Goal: Obtain resource: Download file/media

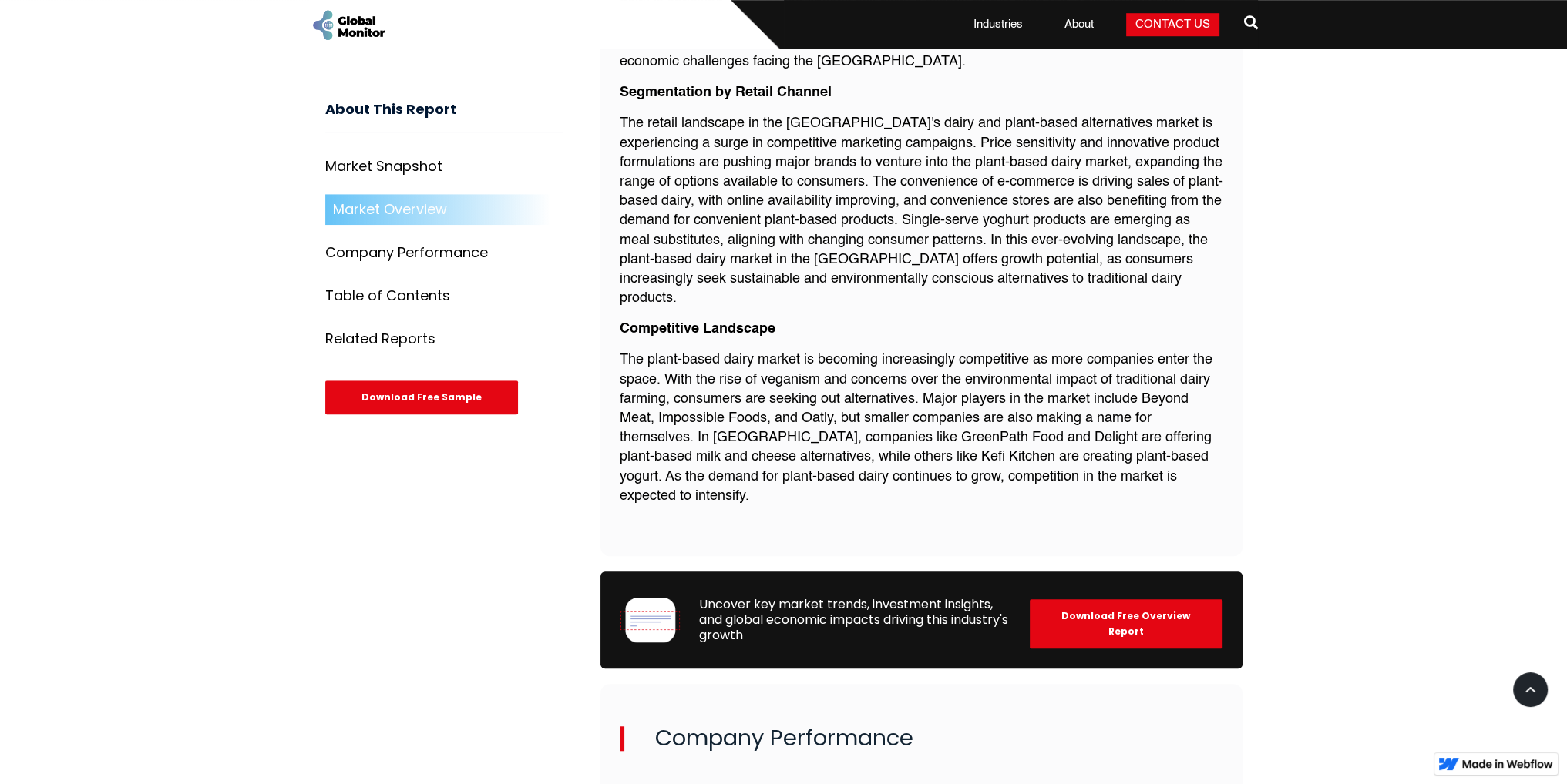
scroll to position [1515, 0]
click at [1030, 398] on p "The plant-based dairy market is becoming increasingly competitive as more compa…" at bounding box center [922, 427] width 604 height 155
copy p "Delight"
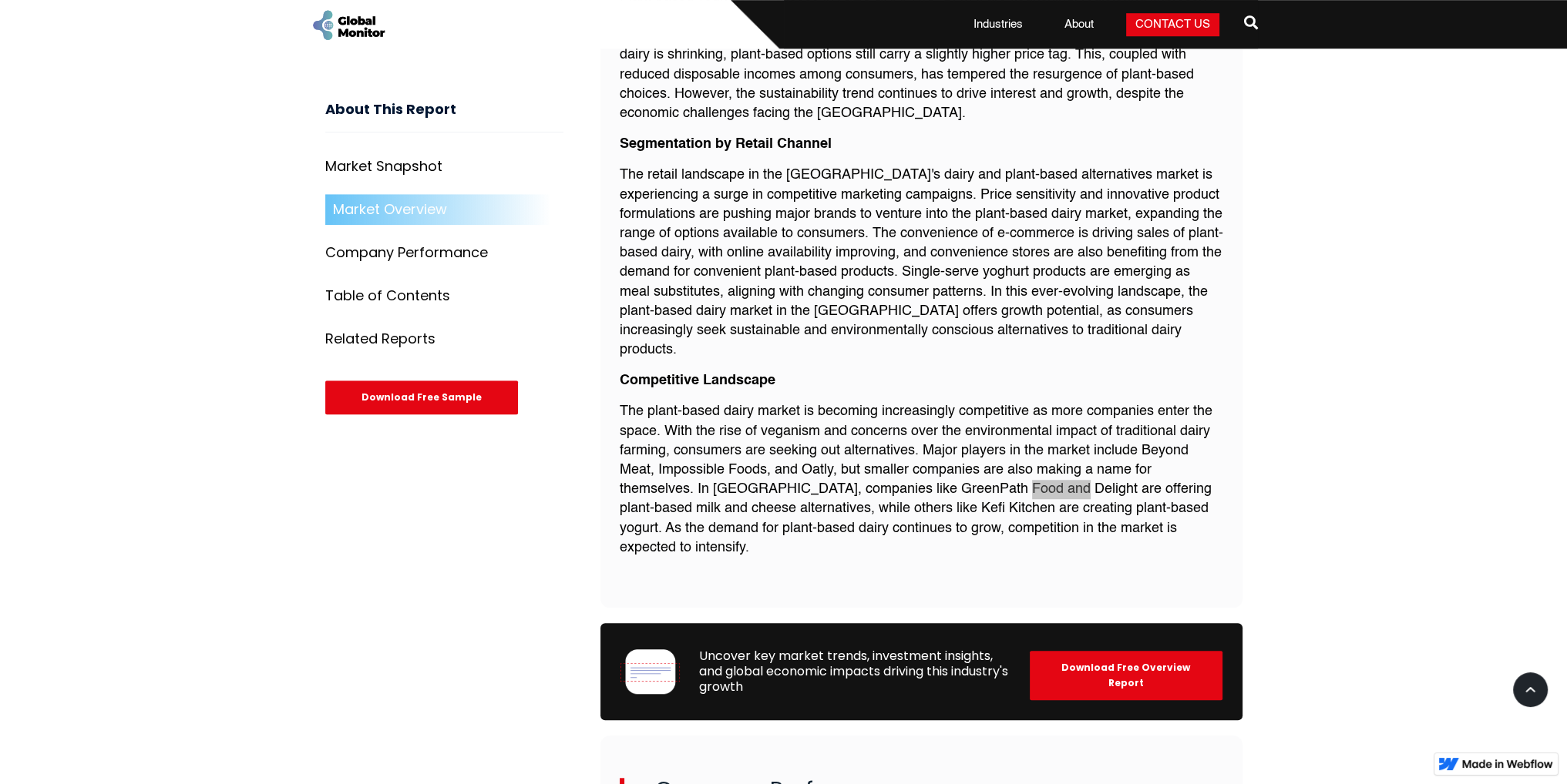
scroll to position [1772, 0]
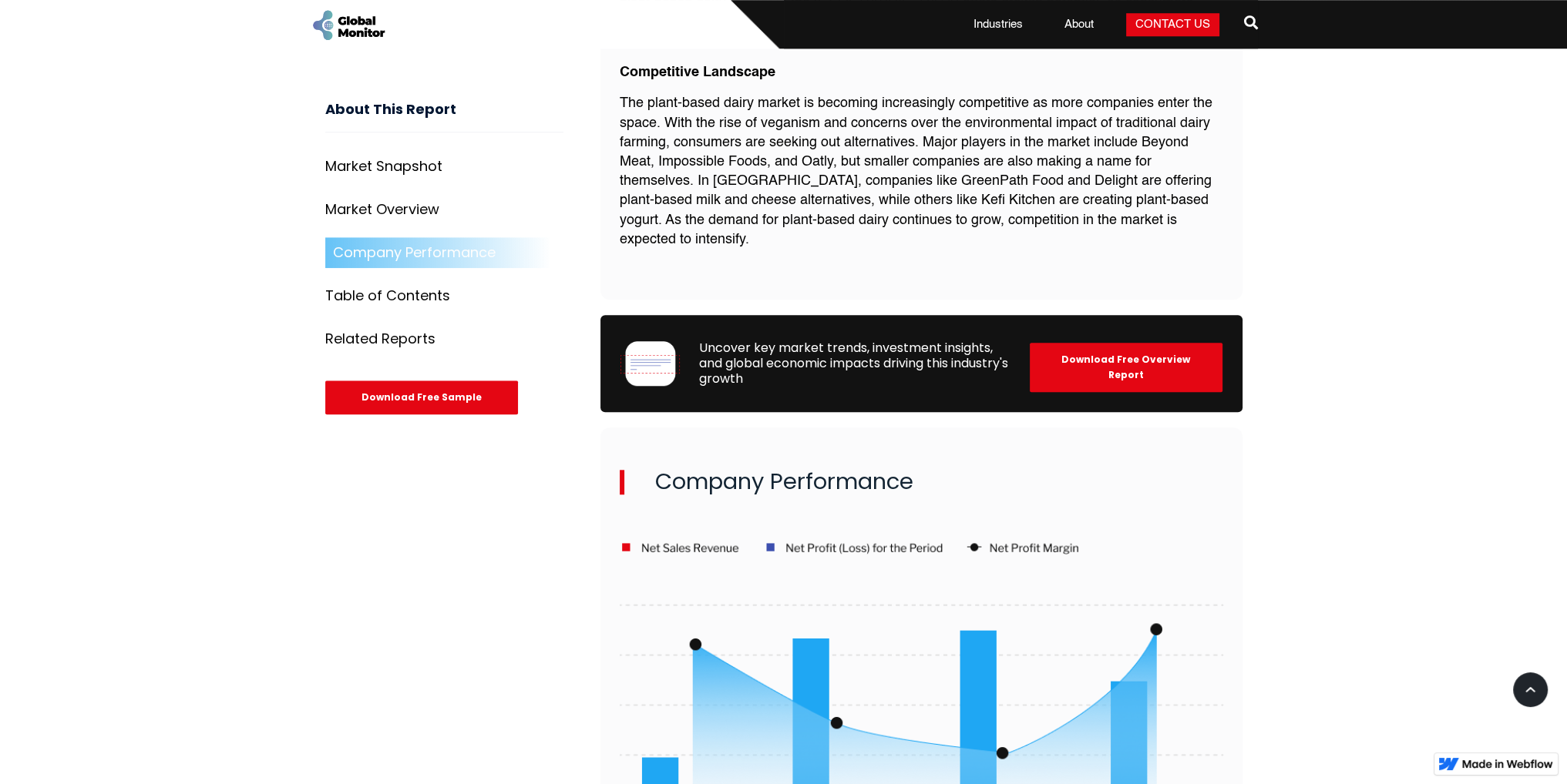
drag, startPoint x: 1077, startPoint y: 304, endPoint x: 1081, endPoint y: 315, distance: 11.7
click at [1081, 343] on div "Download Free Overview Report" at bounding box center [1126, 367] width 192 height 49
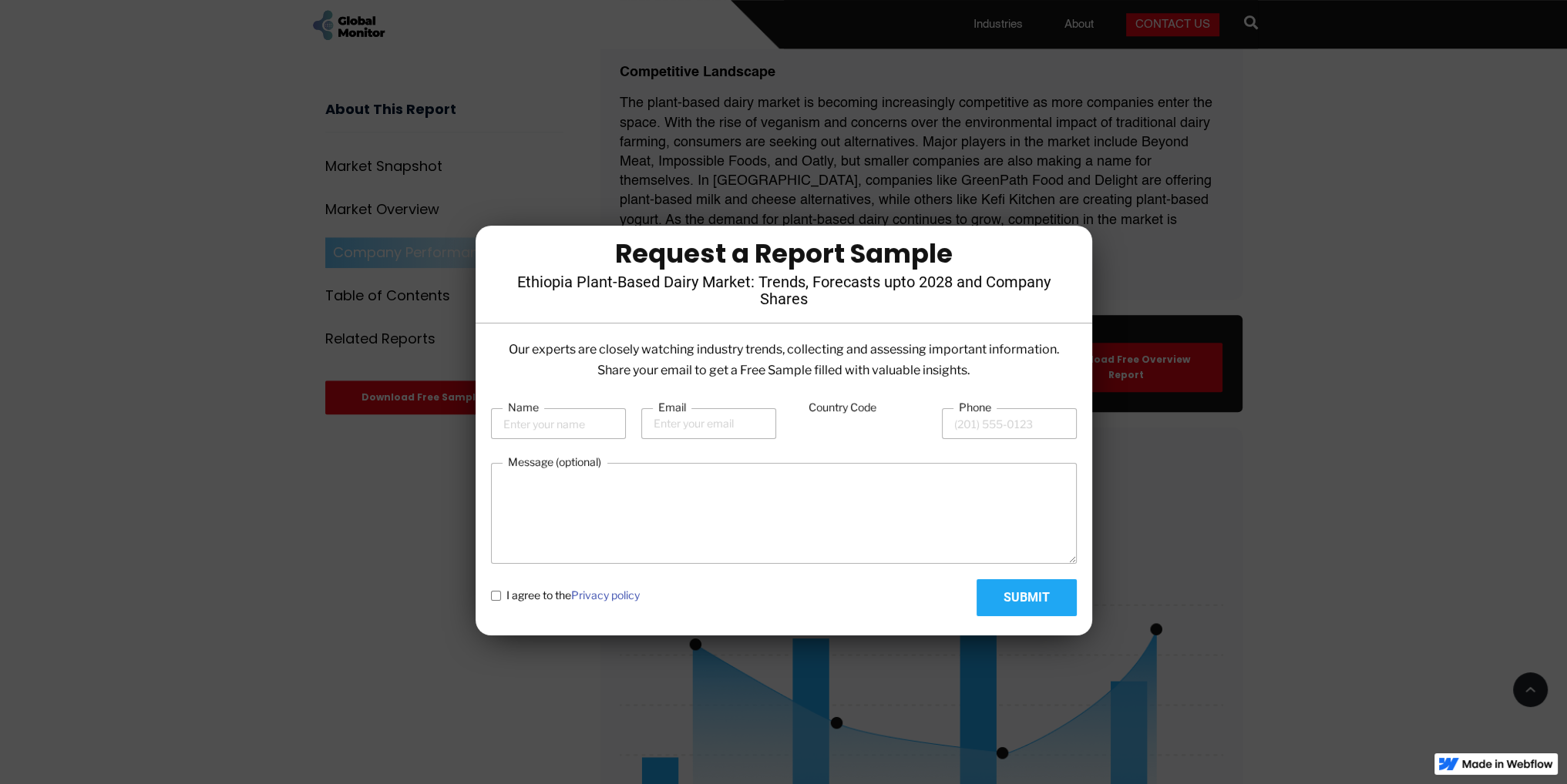
click at [1204, 363] on div at bounding box center [784, 392] width 1567 height 784
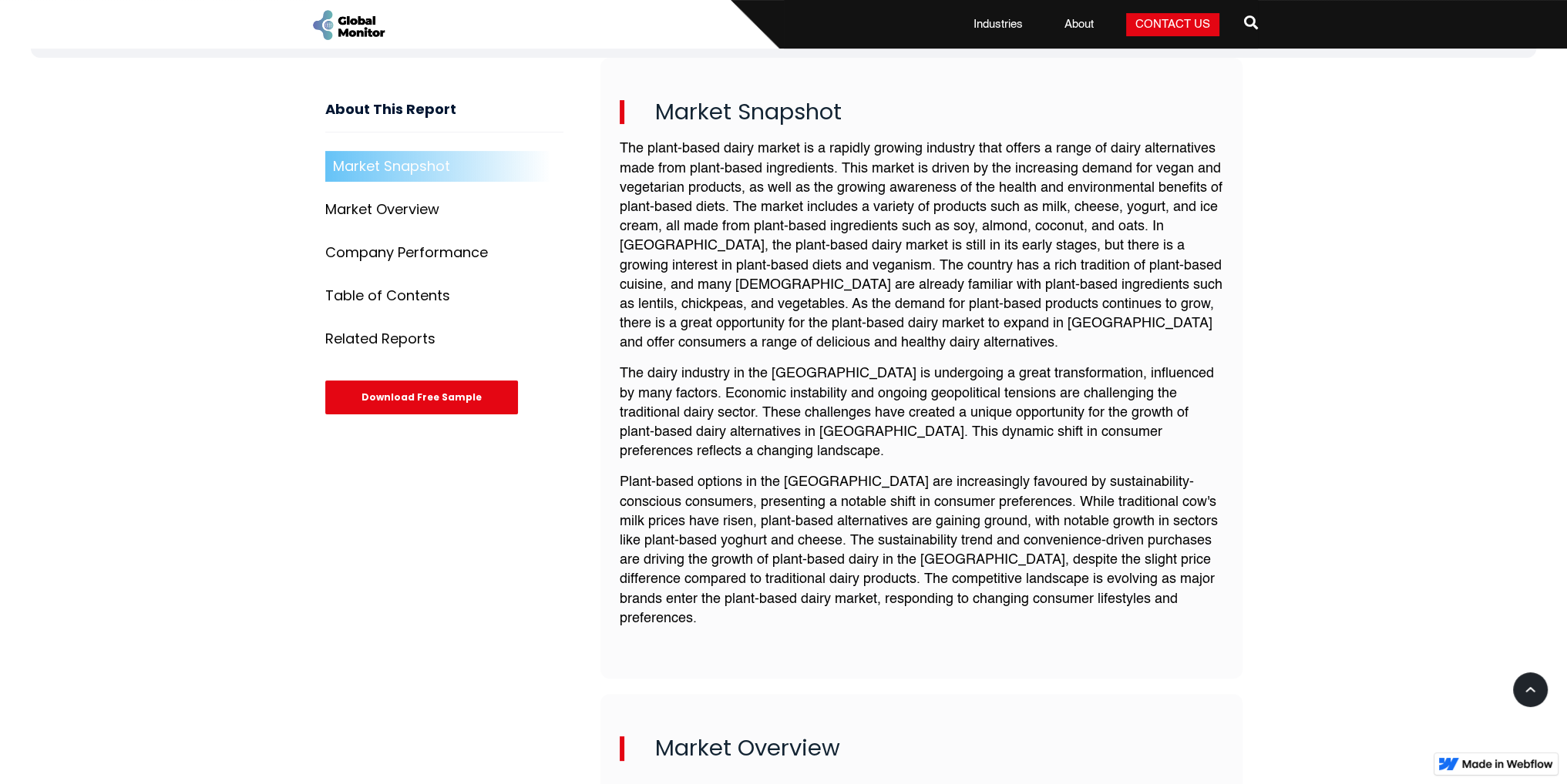
scroll to position [77, 0]
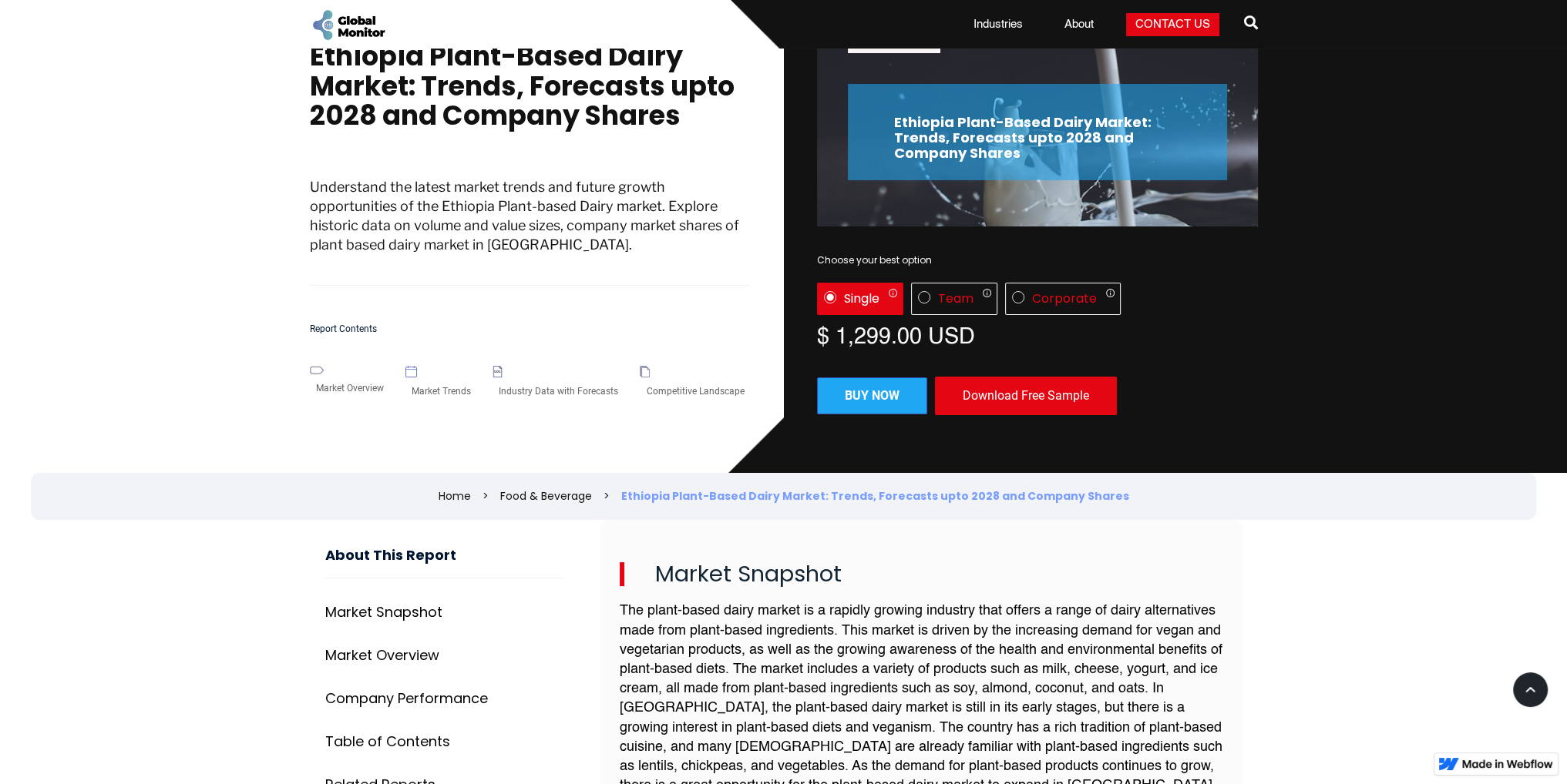
click at [1008, 387] on div "Download Free Sample" at bounding box center [1025, 395] width 181 height 39
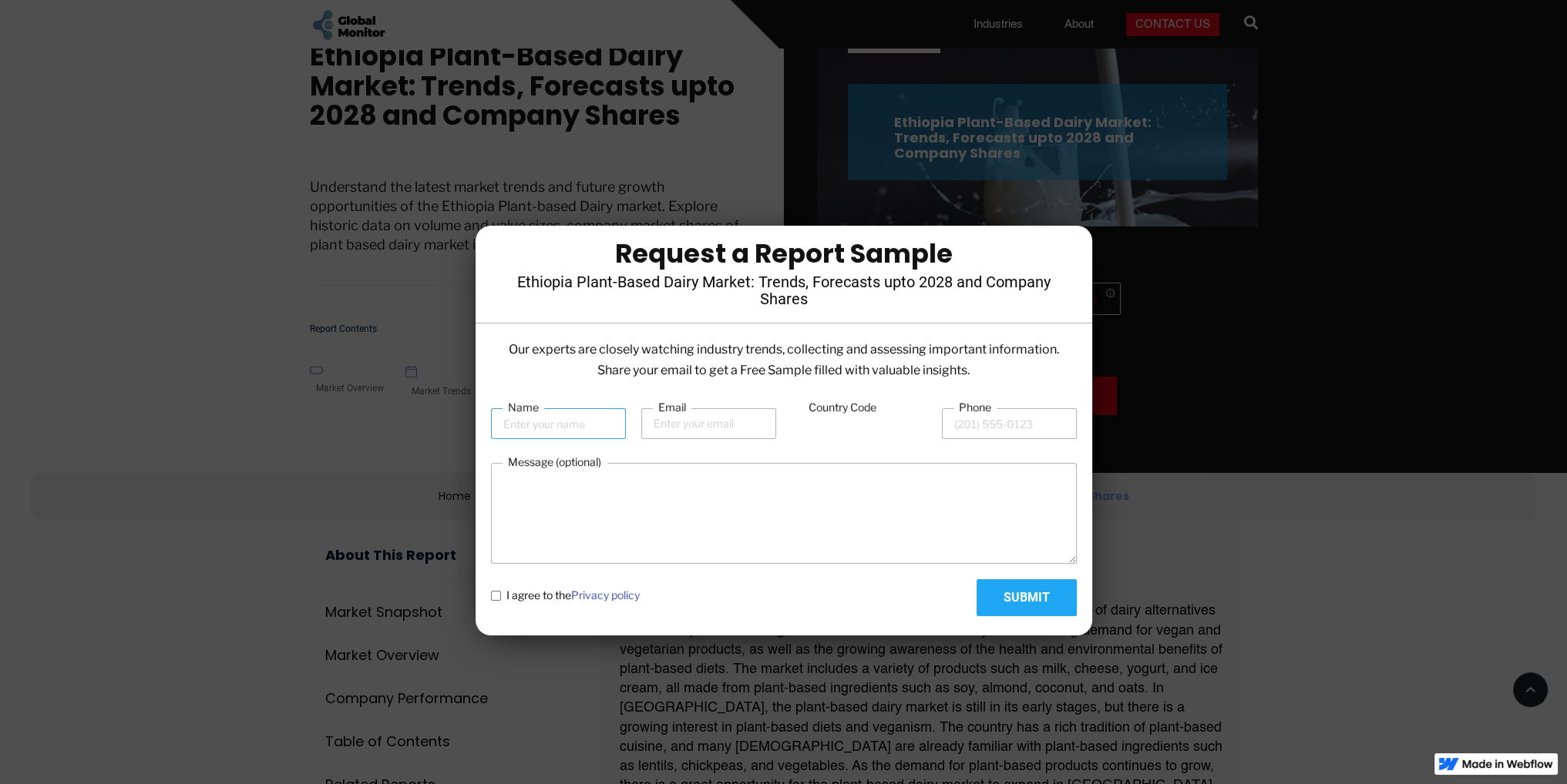
click at [578, 432] on input "Name" at bounding box center [558, 424] width 135 height 31
type input "abeb"
click at [704, 427] on input "Email" at bounding box center [709, 424] width 135 height 31
type input "yime"
click at [868, 532] on textarea "Message (optional)" at bounding box center [784, 513] width 586 height 101
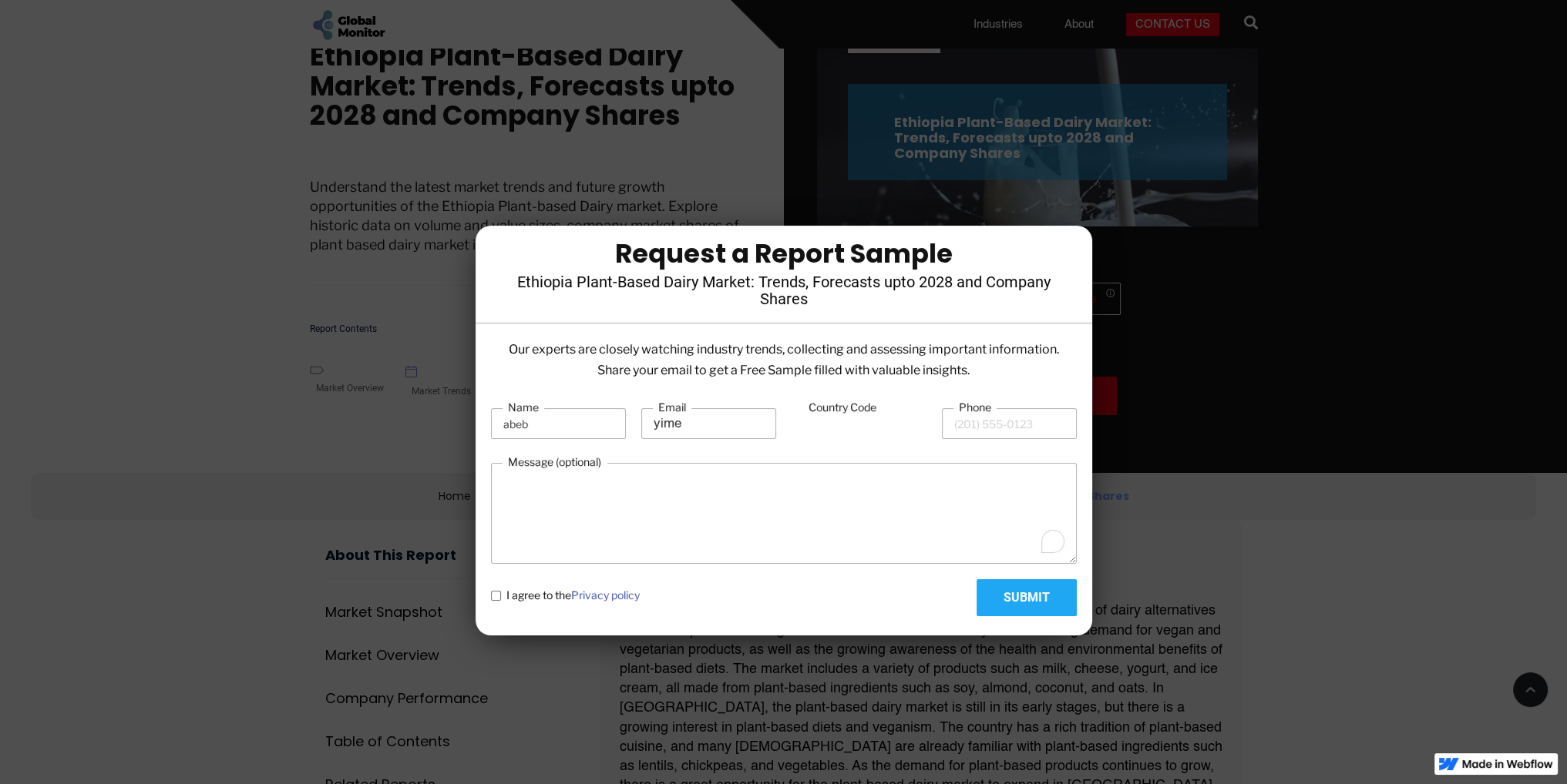
click at [990, 438] on div "Phone" at bounding box center [1009, 423] width 135 height 47
click at [989, 425] on input "Phone" at bounding box center [1009, 424] width 135 height 31
type input "2015553565"
click at [538, 595] on span "I agree to the Privacy policy" at bounding box center [573, 595] width 133 height 15
click at [501, 595] on policy "I agree to the Privacy policy" at bounding box center [495, 595] width 10 height 10
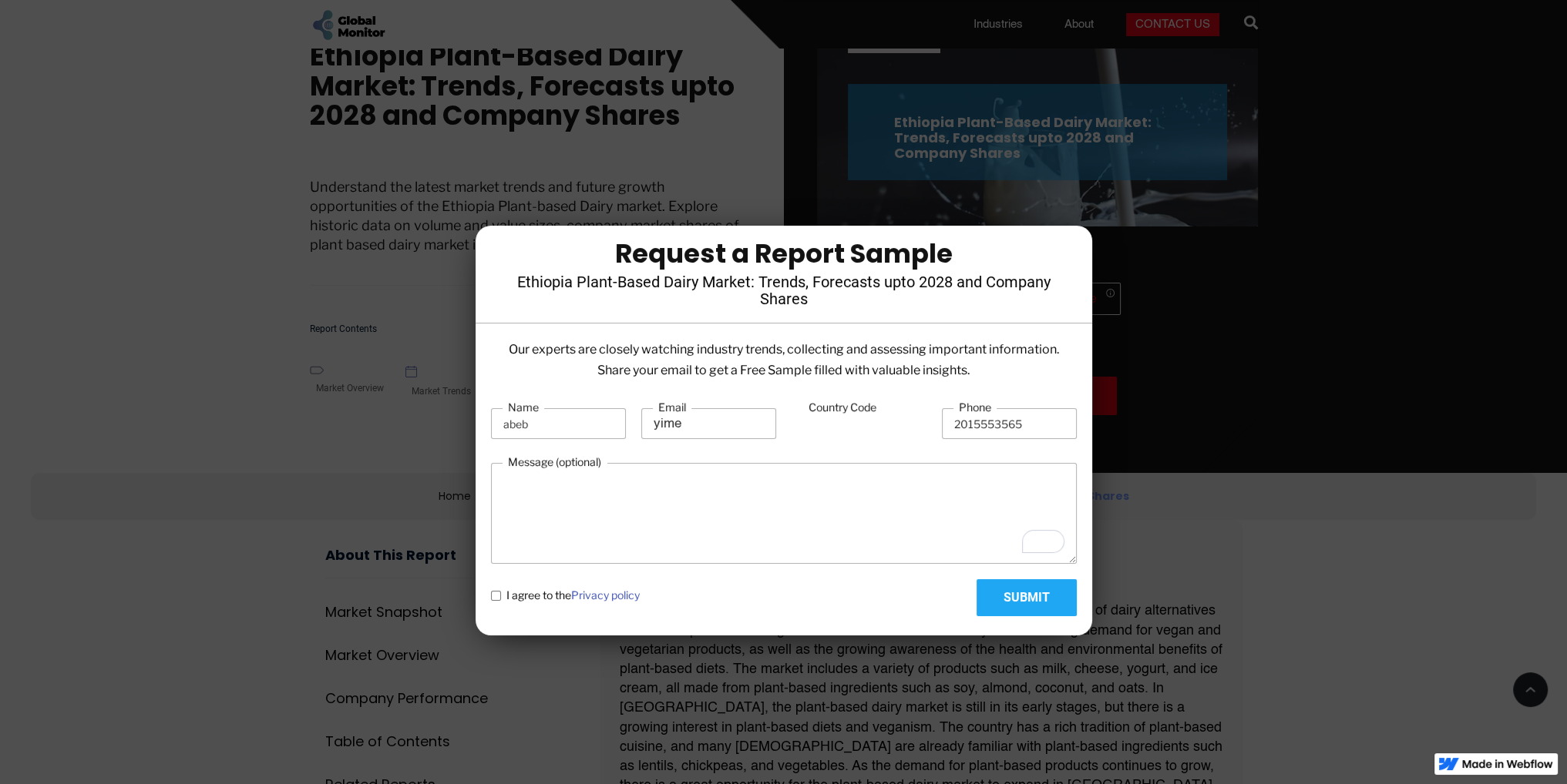
checkbox policy "true"
drag, startPoint x: 983, startPoint y: 595, endPoint x: 674, endPoint y: 474, distance: 331.8
click at [674, 474] on form "Name abeb Email yime Country Code Phone 2015553565 Message (optional) I agree t…" at bounding box center [784, 507] width 586 height 216
click at [673, 427] on input "yime" at bounding box center [709, 424] width 135 height 31
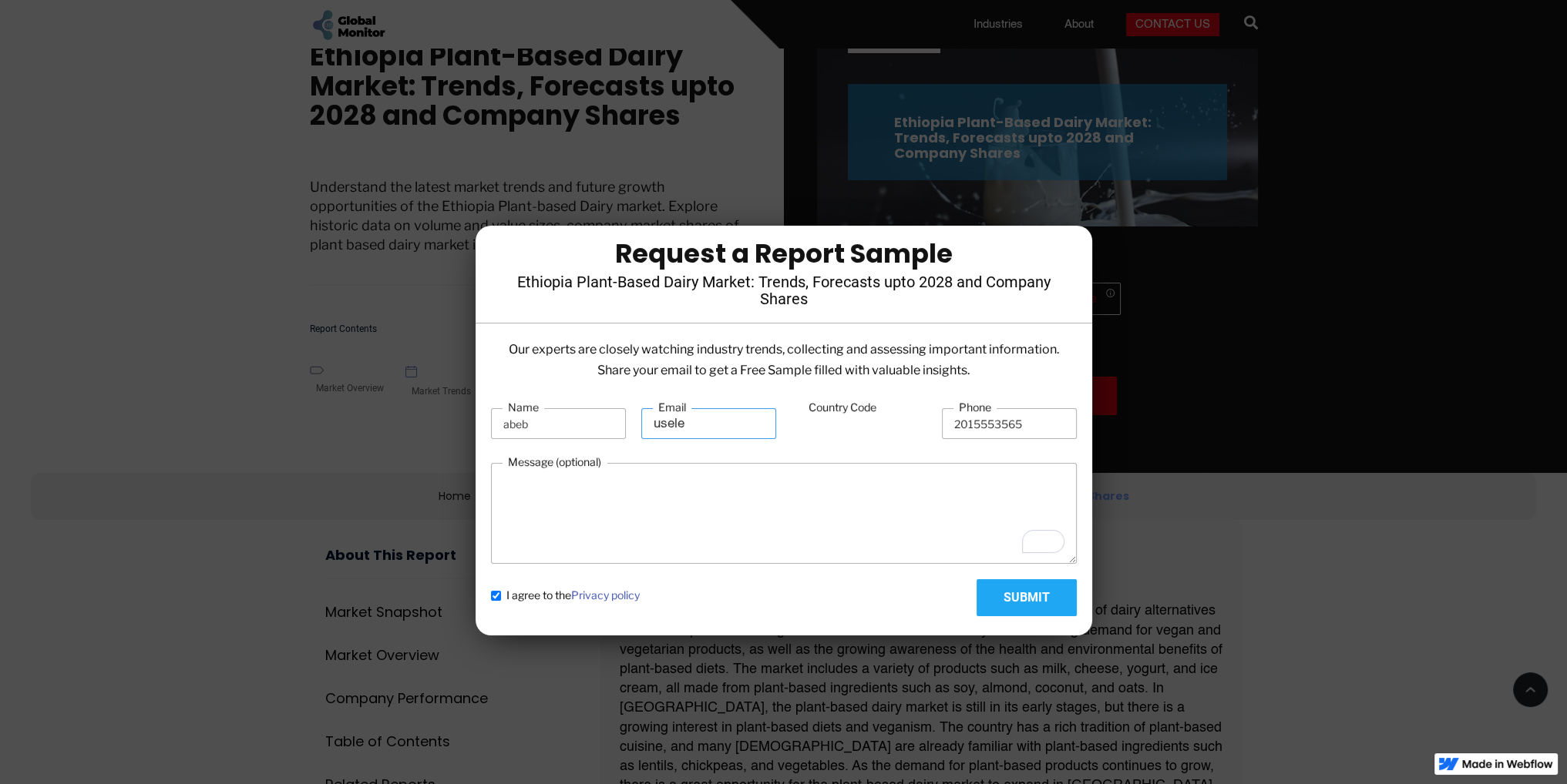
scroll to position [0, 0]
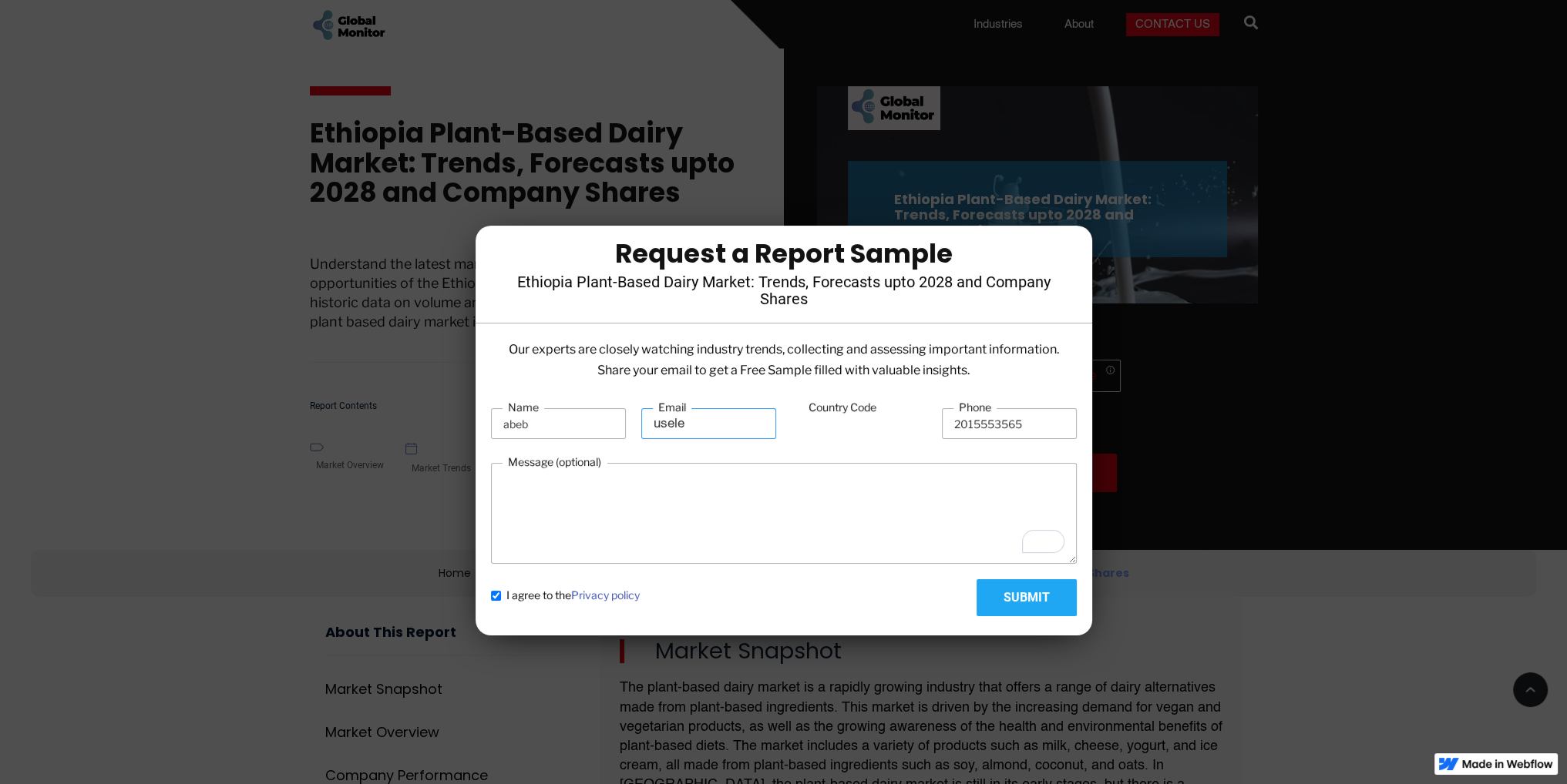
click at [705, 423] on input "usele" at bounding box center [709, 424] width 135 height 31
type input "uselessacccounts@gmail.com"
click at [1010, 598] on input "Submit" at bounding box center [1027, 597] width 101 height 37
click at [828, 436] on input "Country Code" at bounding box center [859, 424] width 135 height 30
click at [838, 421] on input "Country Code" at bounding box center [859, 424] width 135 height 30
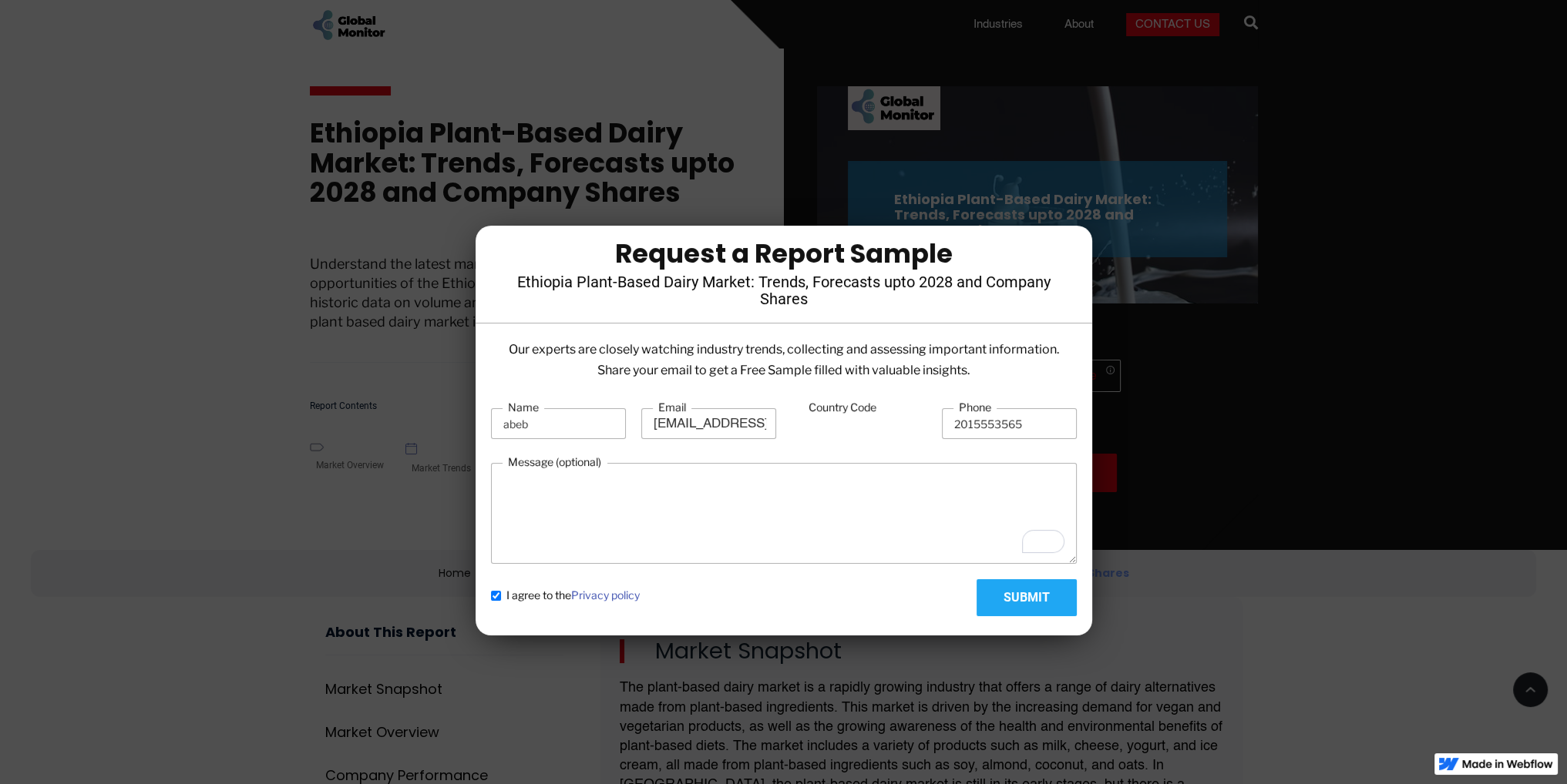
click at [860, 432] on input "Country Code" at bounding box center [859, 424] width 135 height 30
type input "1"
click at [866, 431] on input "1" at bounding box center [859, 424] width 135 height 30
click at [881, 403] on label "Country Code" at bounding box center [842, 407] width 78 height 15
click at [881, 410] on input "Country Code" at bounding box center [859, 424] width 135 height 30
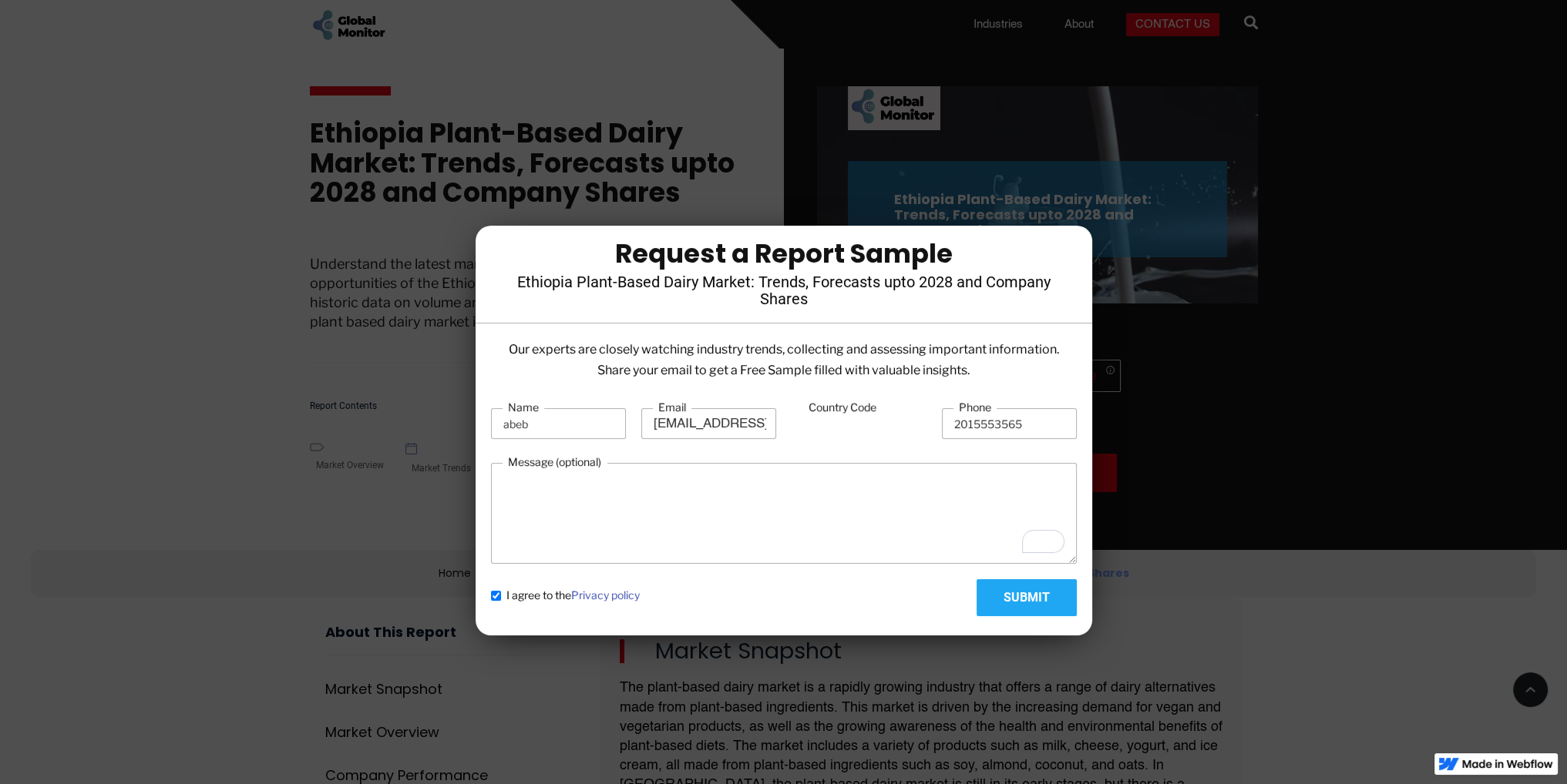
click at [829, 416] on input "Country Code" at bounding box center [859, 424] width 135 height 30
click at [1014, 590] on input "Submit" at bounding box center [1027, 597] width 101 height 37
click at [747, 419] on input "uselessacccounts@gmail.com" at bounding box center [709, 424] width 135 height 31
click at [801, 419] on input "Country Code" at bounding box center [859, 424] width 135 height 30
click at [804, 430] on input "Country Code" at bounding box center [859, 424] width 135 height 30
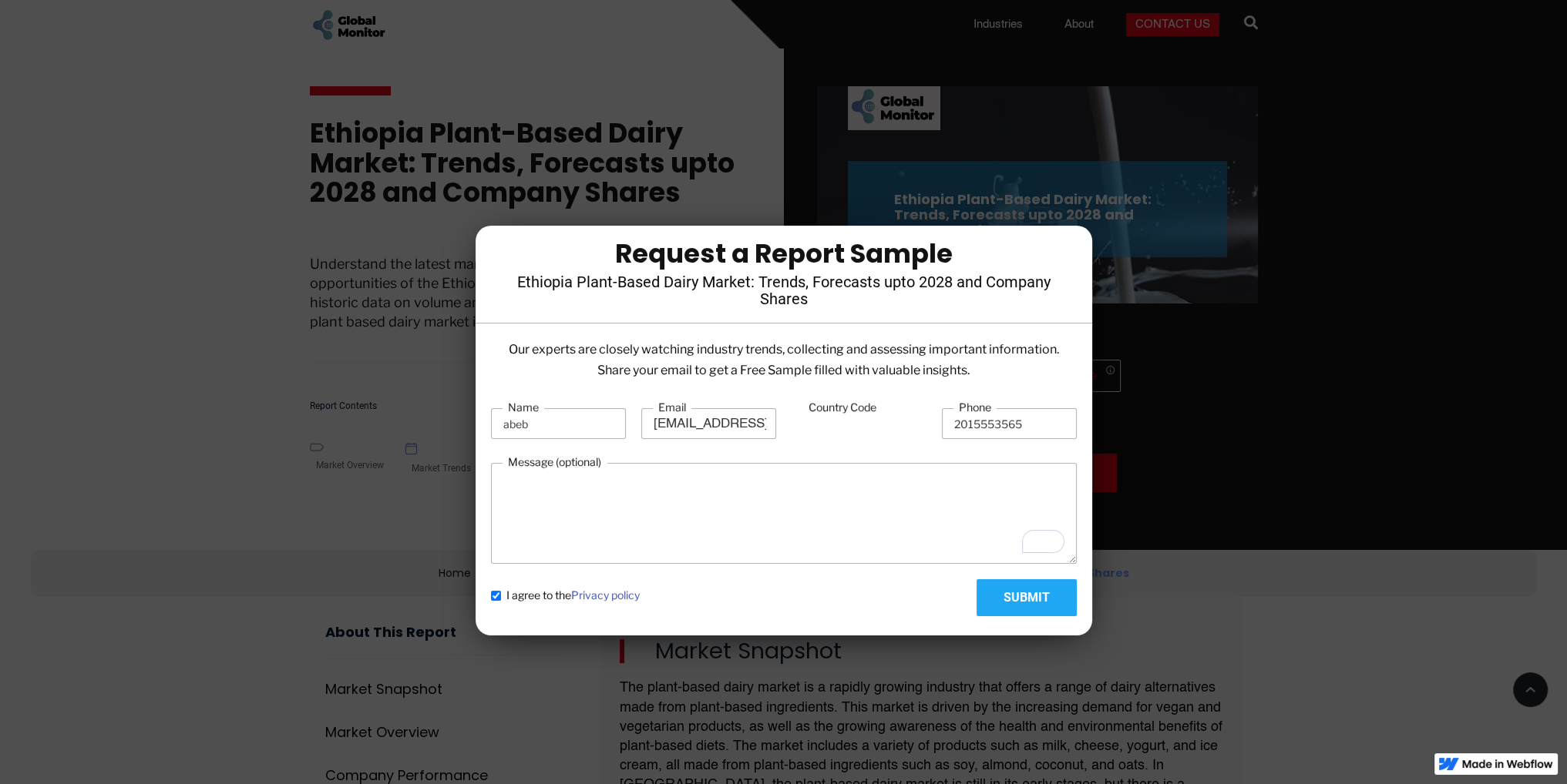
type input "1"
click at [1019, 586] on input "Submit" at bounding box center [1027, 597] width 101 height 37
type input "Please wait..."
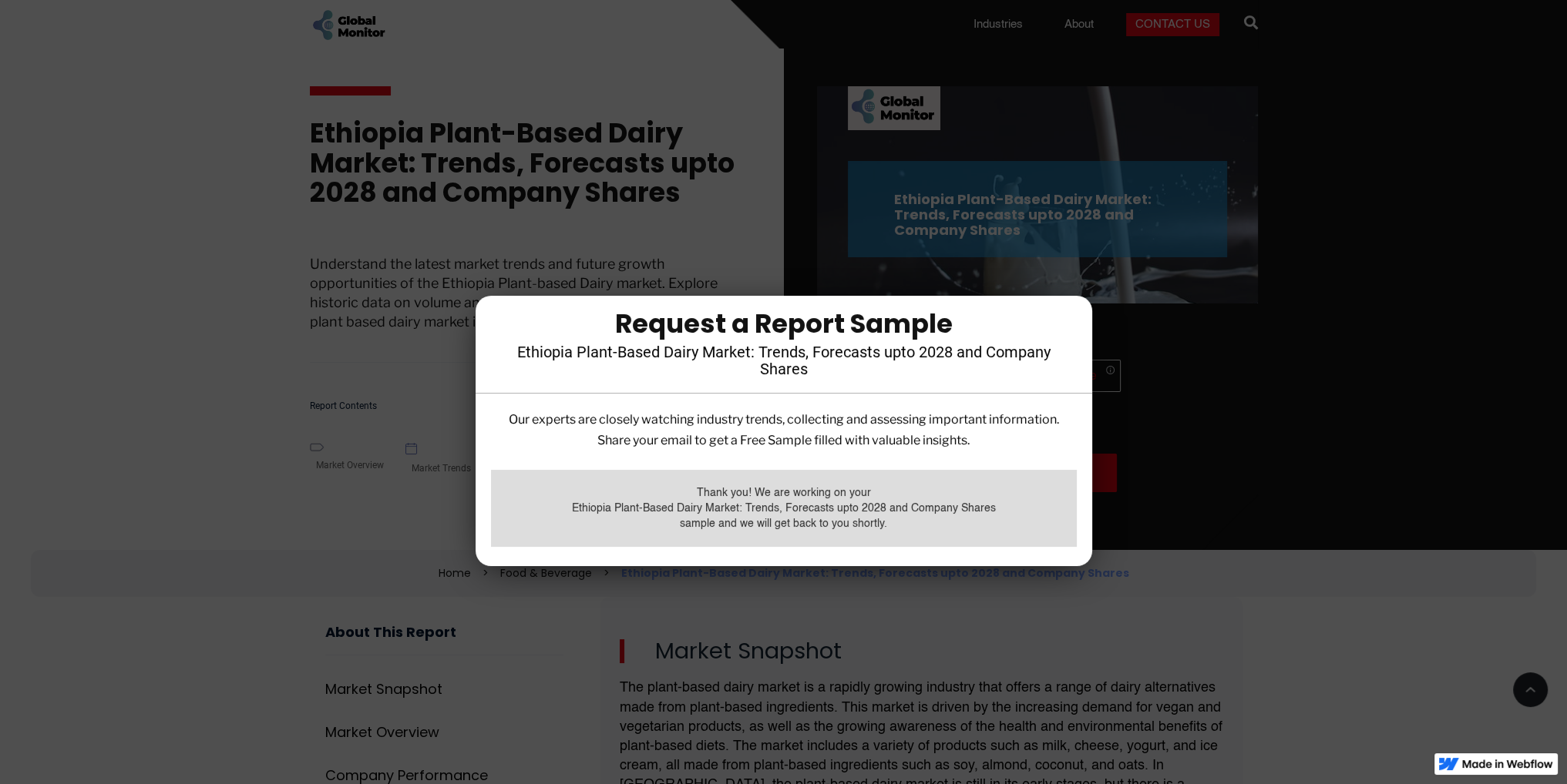
click at [643, 98] on div at bounding box center [784, 392] width 1567 height 784
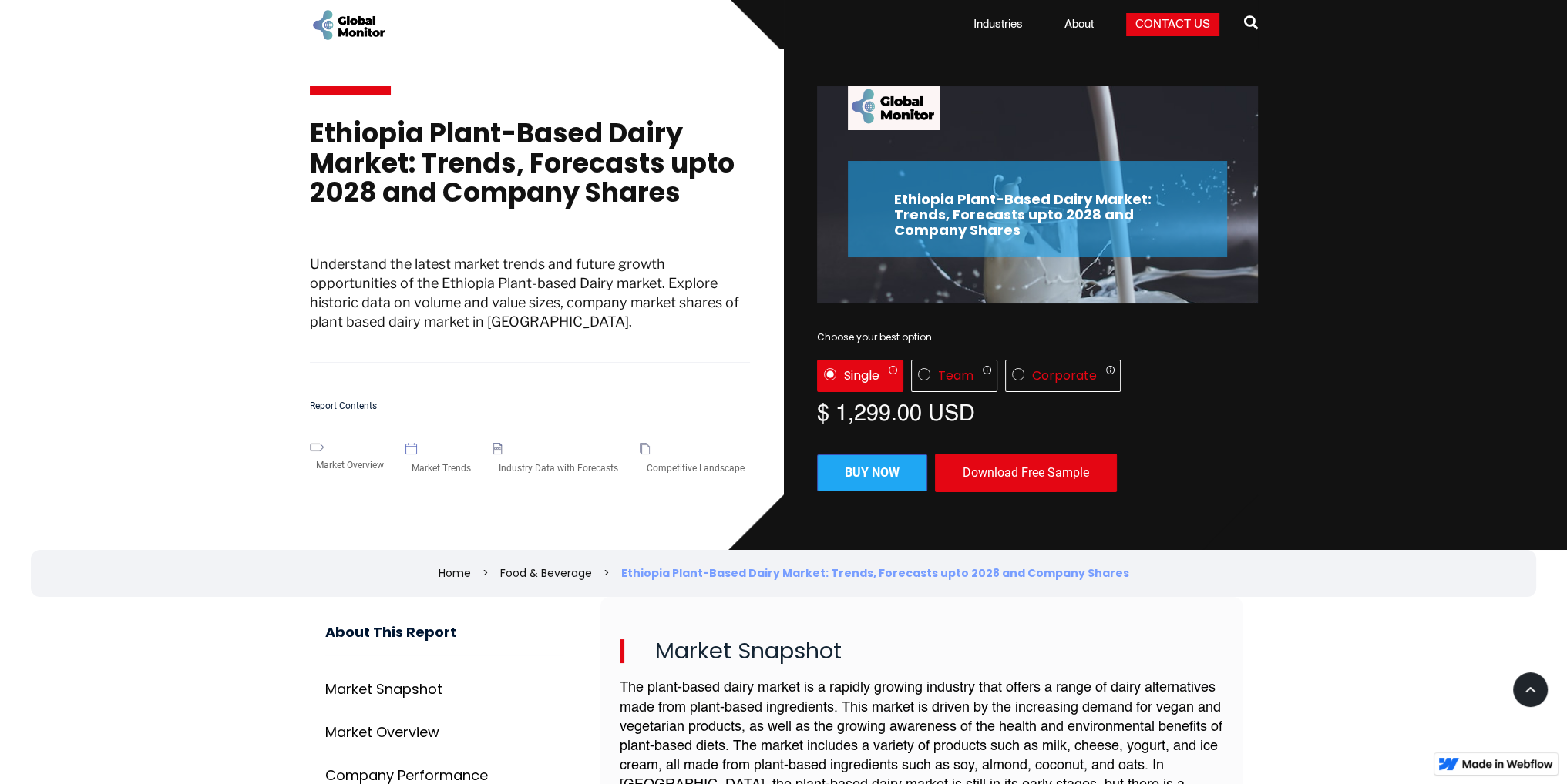
click at [482, 145] on h1 "Ethiopia Plant-Based Dairy Market: Trends, Forecasts upto 2028 and Company Shar…" at bounding box center [530, 171] width 441 height 105
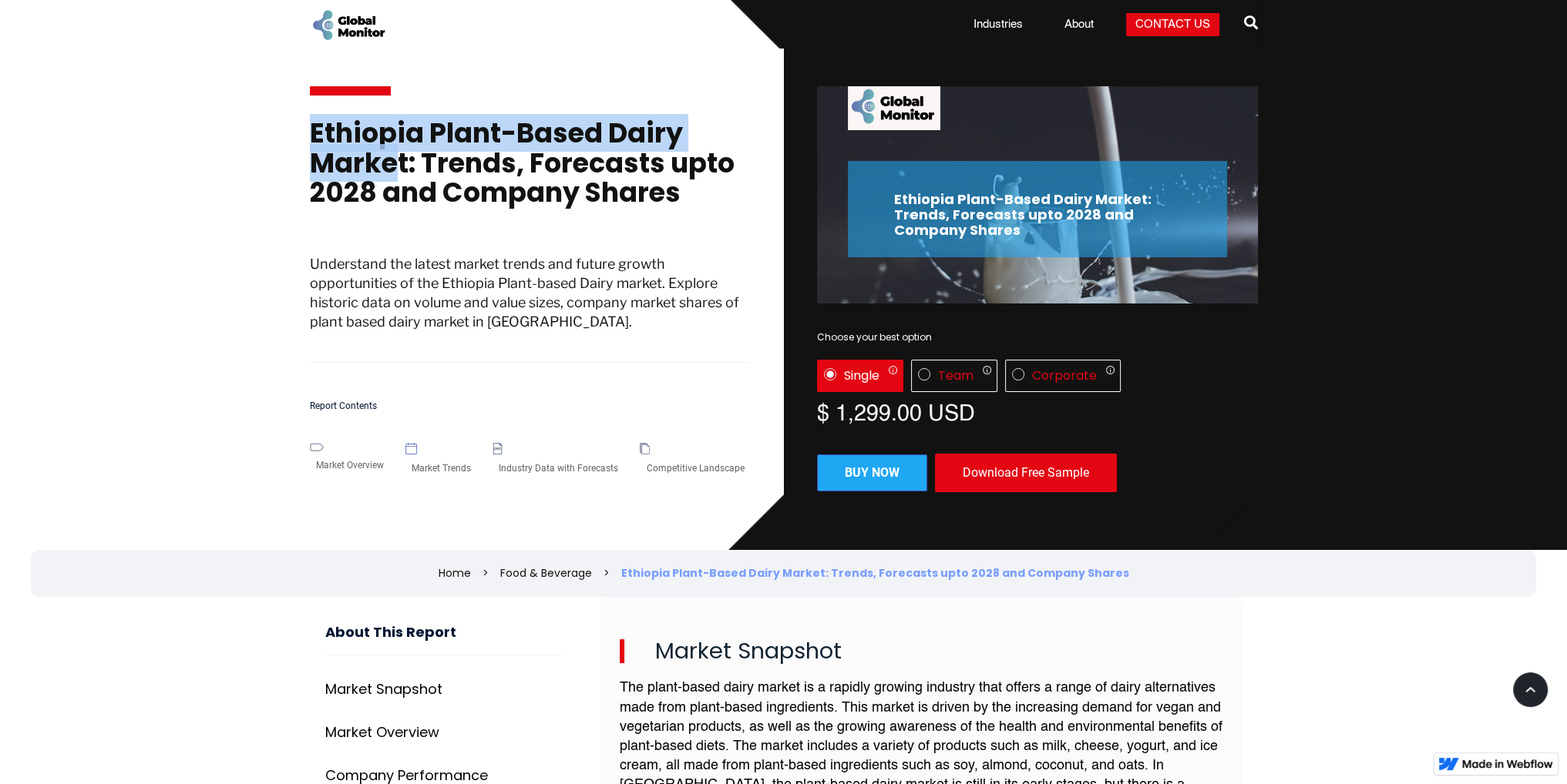
drag, startPoint x: 400, startPoint y: 157, endPoint x: 285, endPoint y: 122, distance: 120.2
click at [285, 122] on section "Ethiopia Plant-Based Dairy Market: Trends, Forecasts upto 2028 and Company Shar…" at bounding box center [784, 298] width 1567 height 501
copy h1 "Ethiopia Plant-Based Dairy Marke"
